Goal: Navigation & Orientation: Find specific page/section

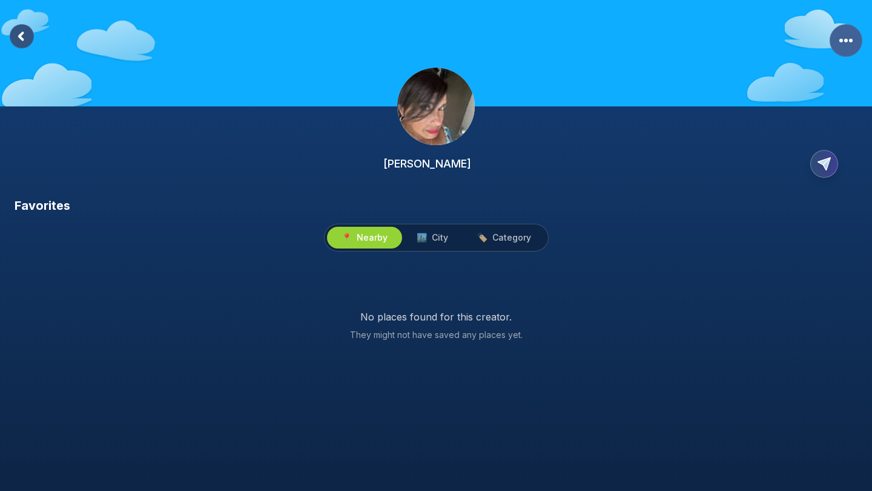
click at [838, 47] on rect "More Options" at bounding box center [845, 40] width 33 height 33
click at [658, 126] on div "[PERSON_NAME]" at bounding box center [436, 98] width 872 height 197
click at [429, 242] on span "🏙️ City" at bounding box center [431, 238] width 31 height 12
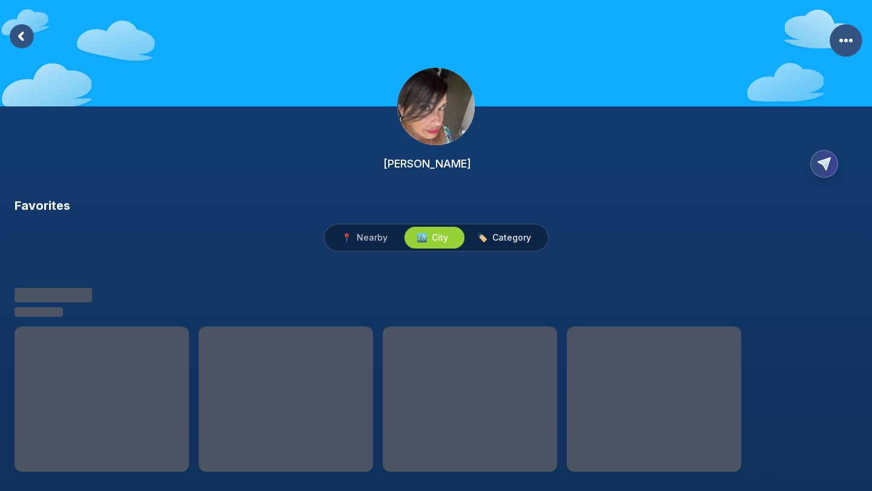
click at [492, 238] on span "Category" at bounding box center [511, 238] width 39 height 12
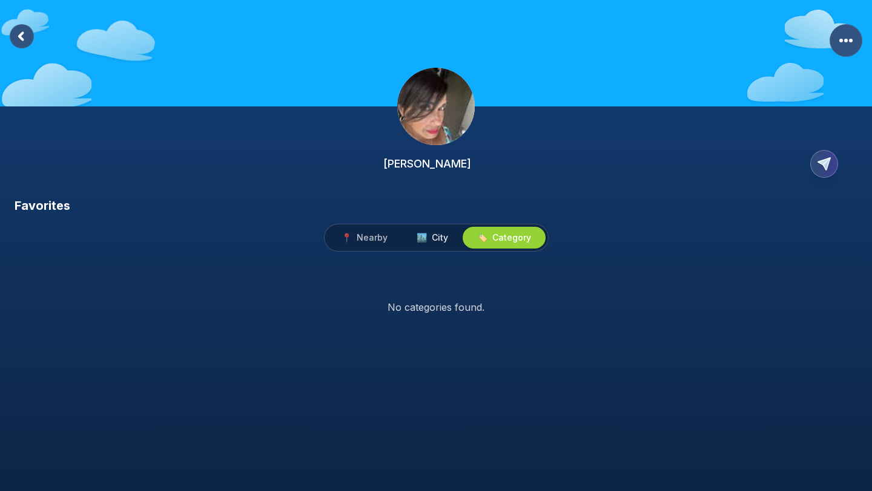
click at [433, 235] on span "City" at bounding box center [440, 238] width 16 height 12
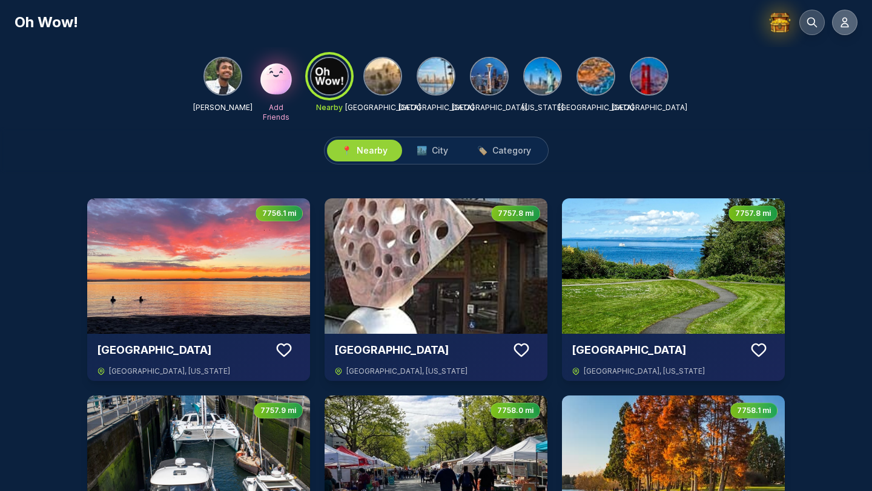
click at [841, 24] on icon at bounding box center [844, 22] width 12 height 12
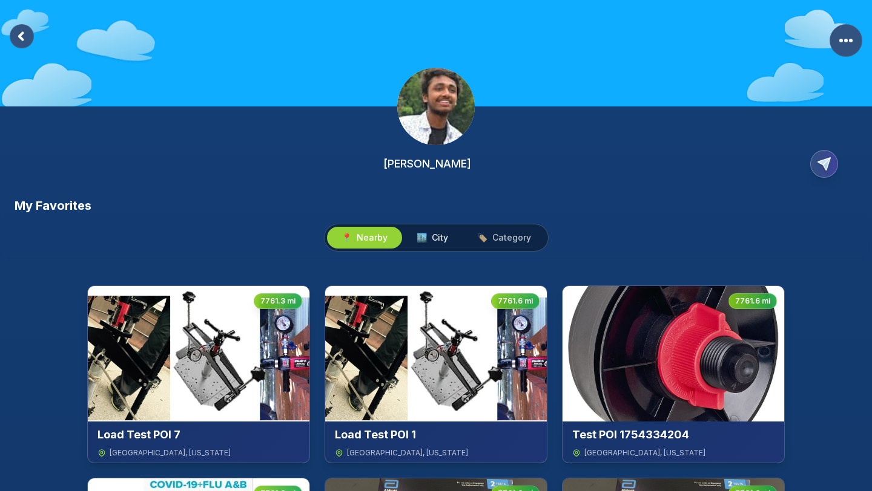
click at [447, 245] on button "🏙️ City" at bounding box center [432, 238] width 61 height 22
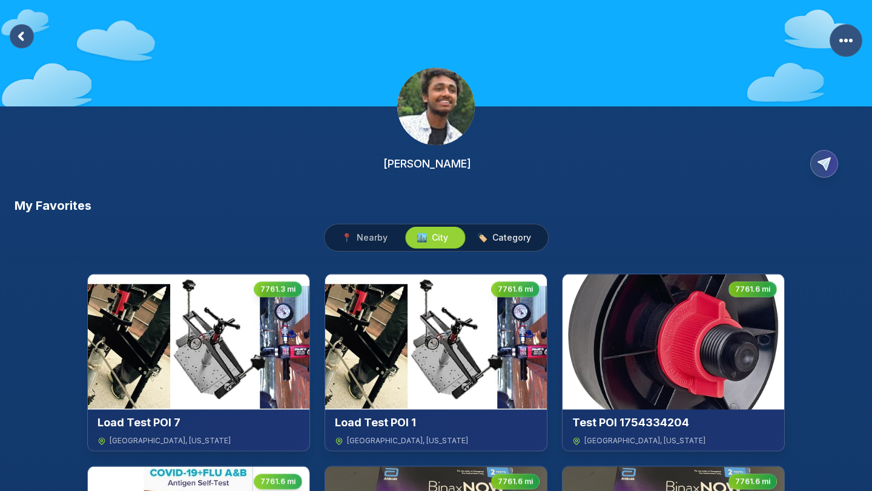
click at [500, 245] on button "🏷️ Category" at bounding box center [503, 238] width 83 height 22
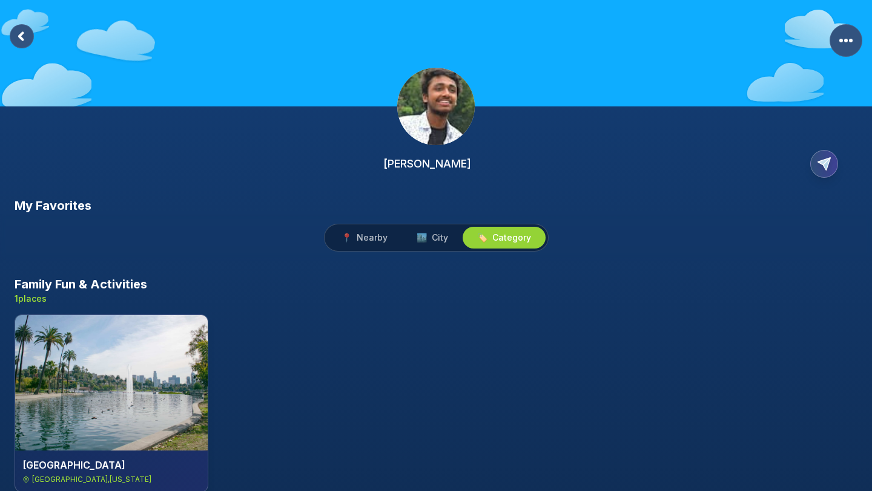
click at [11, 33] on rect at bounding box center [22, 36] width 24 height 24
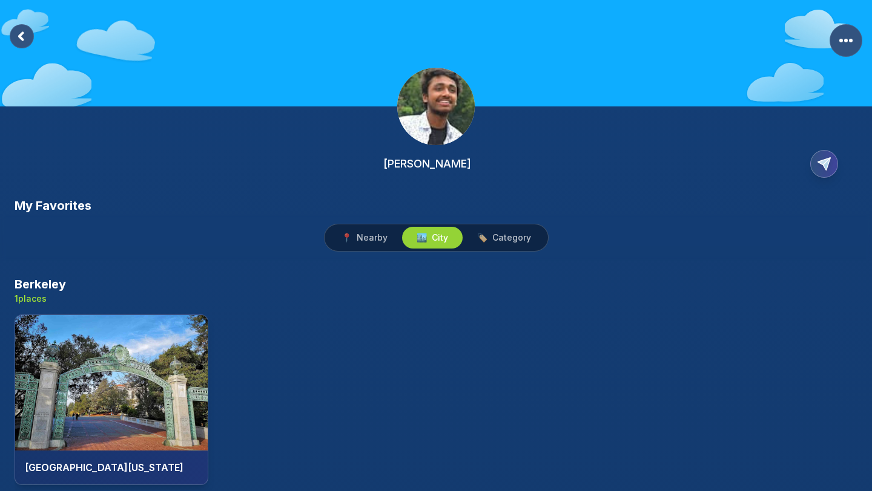
click at [26, 41] on rect at bounding box center [22, 36] width 24 height 24
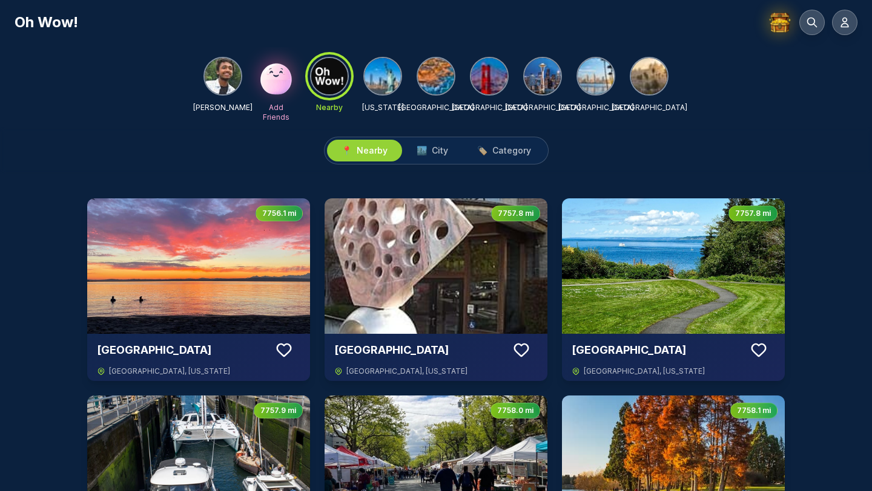
click at [201, 100] on div "NIKHIL AGARWAL Add Friends Nearby New York Orange County San Francisco Seattle …" at bounding box center [436, 87] width 872 height 80
click at [225, 90] on img at bounding box center [223, 76] width 36 height 36
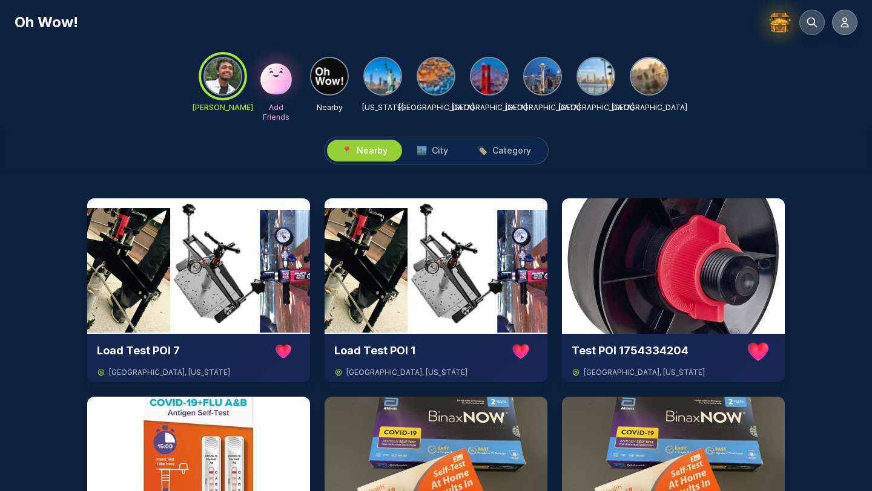
click at [841, 32] on button at bounding box center [844, 22] width 25 height 25
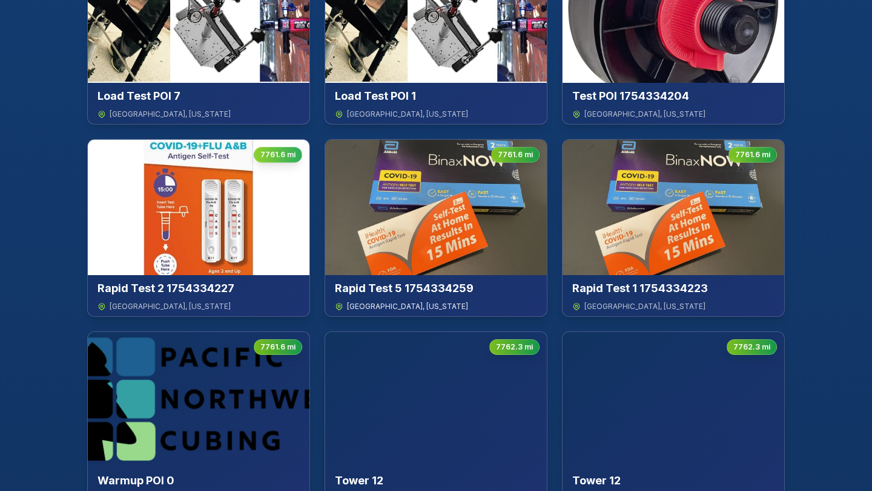
scroll to position [474, 0]
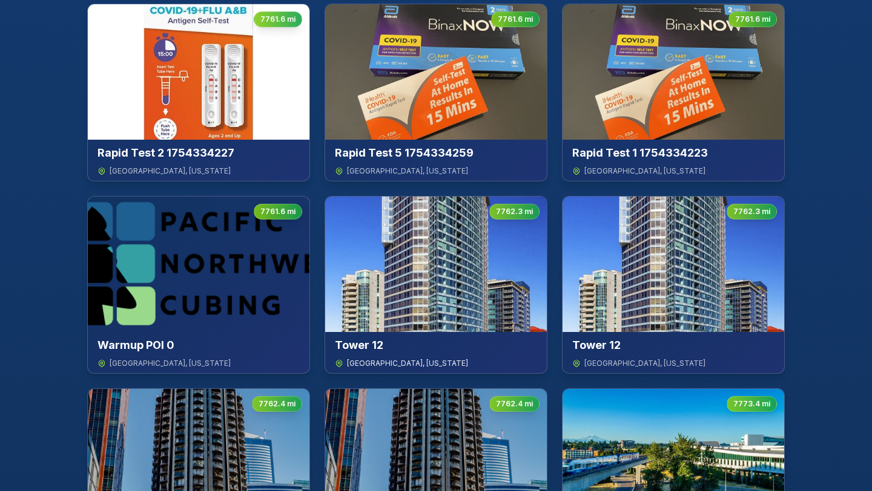
click at [395, 283] on img at bounding box center [436, 265] width 222 height 136
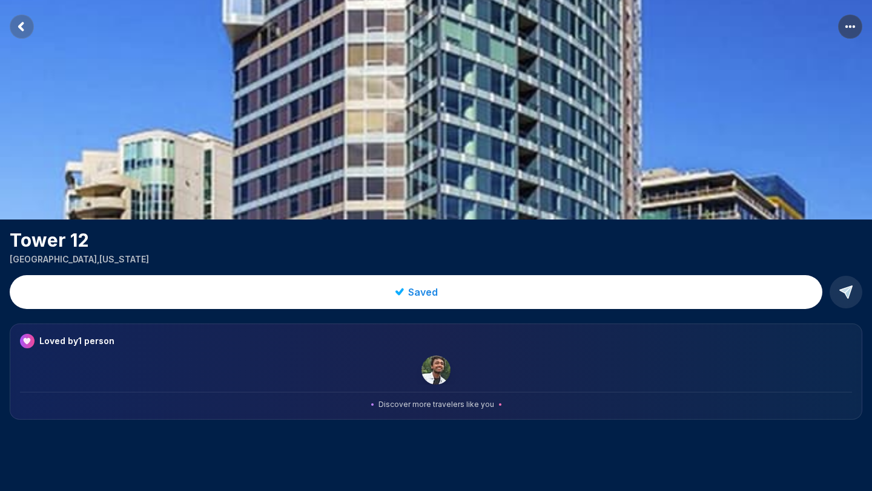
click at [21, 28] on icon "Return to previous page" at bounding box center [21, 26] width 4 height 7
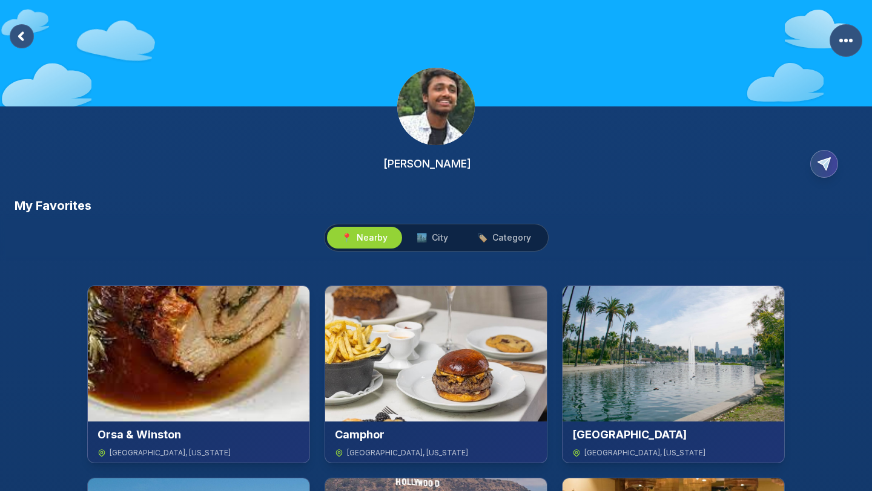
click at [30, 38] on rect at bounding box center [22, 36] width 24 height 24
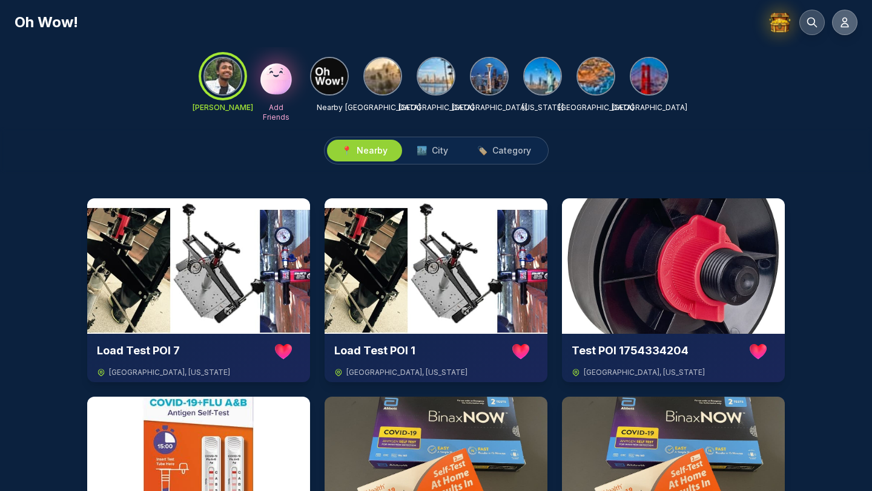
click at [843, 31] on button at bounding box center [844, 22] width 25 height 25
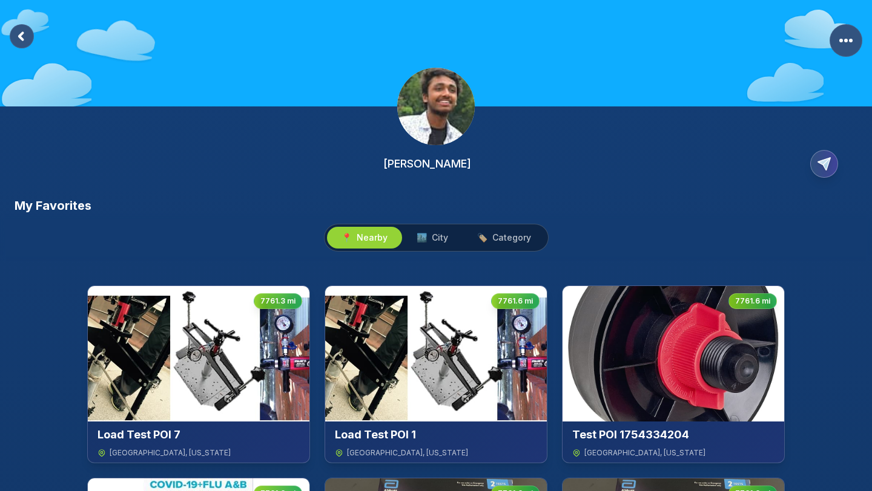
click at [34, 36] on div "NIKHIL AGARWAL" at bounding box center [436, 98] width 872 height 197
click at [34, 38] on div "NIKHIL AGARWAL" at bounding box center [436, 98] width 872 height 197
click at [20, 38] on icon at bounding box center [21, 36] width 4 height 7
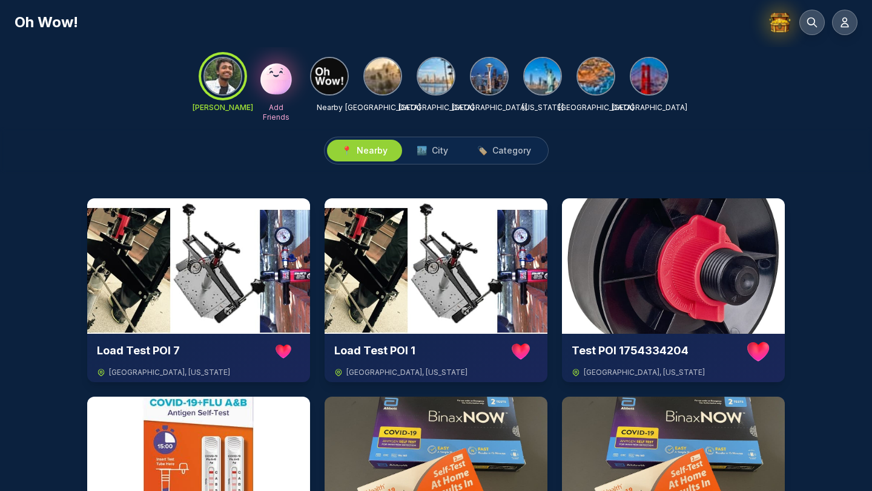
click at [377, 85] on img at bounding box center [382, 76] width 36 height 36
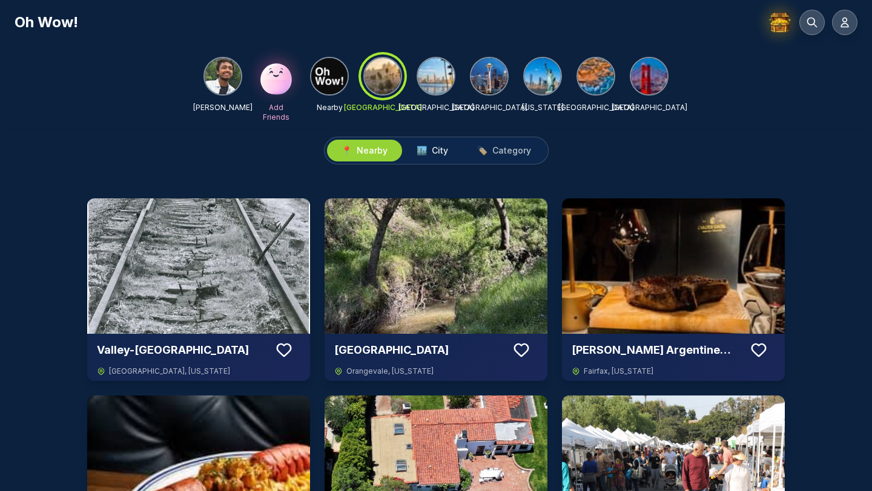
click at [428, 159] on button "🏙️ City" at bounding box center [432, 151] width 61 height 22
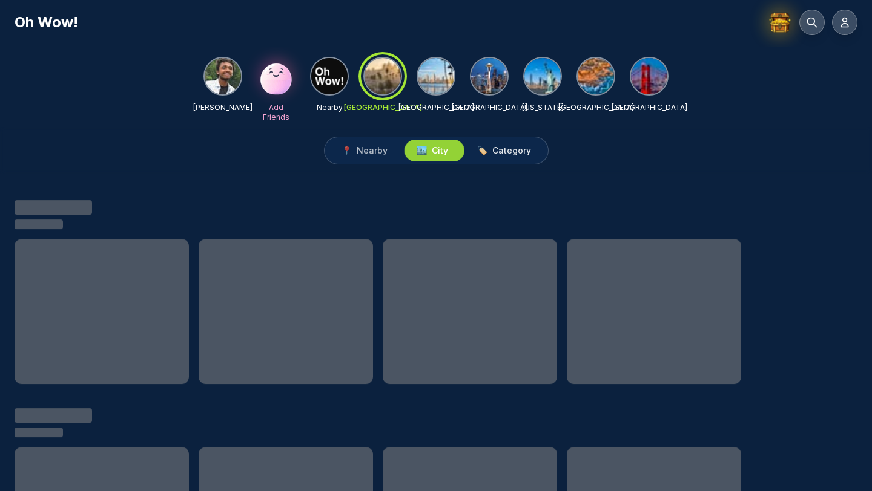
click at [496, 151] on span "Category" at bounding box center [511, 151] width 39 height 12
